Goal: Transaction & Acquisition: Purchase product/service

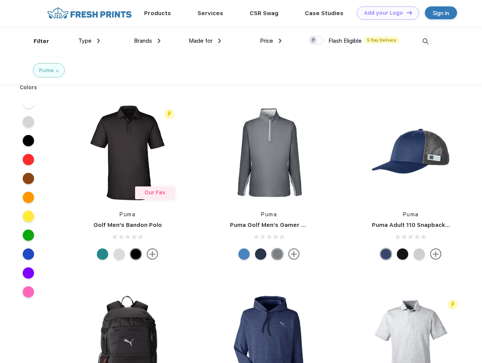
click at [385, 13] on link "Add your Logo Design Tool" at bounding box center [388, 12] width 62 height 13
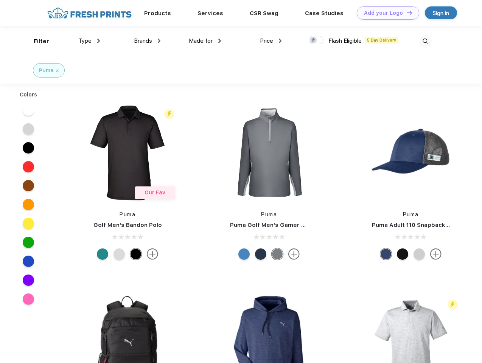
click at [0, 0] on div "Design Tool" at bounding box center [0, 0] width 0 height 0
click at [406, 12] on link "Add your Logo Design Tool" at bounding box center [388, 12] width 62 height 13
click at [36, 41] on div "Filter" at bounding box center [42, 41] width 16 height 9
click at [89, 41] on span "Type" at bounding box center [84, 40] width 13 height 7
click at [147, 41] on span "Brands" at bounding box center [143, 40] width 18 height 7
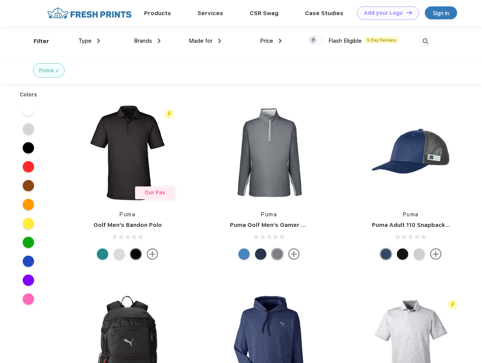
click at [205, 41] on span "Made for" at bounding box center [201, 40] width 24 height 7
click at [271, 41] on span "Price" at bounding box center [266, 40] width 13 height 7
click at [316, 41] on div at bounding box center [316, 40] width 15 height 8
click at [314, 41] on input "checkbox" at bounding box center [311, 38] width 5 height 5
click at [425, 41] on img at bounding box center [425, 41] width 12 height 12
